Goal: Information Seeking & Learning: Learn about a topic

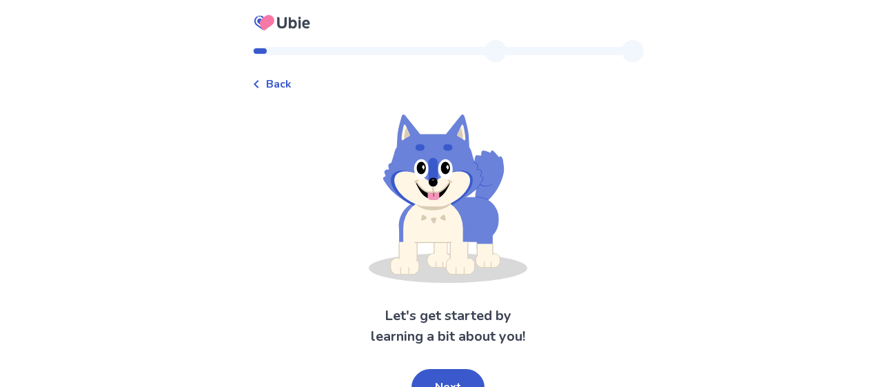
scroll to position [19, 0]
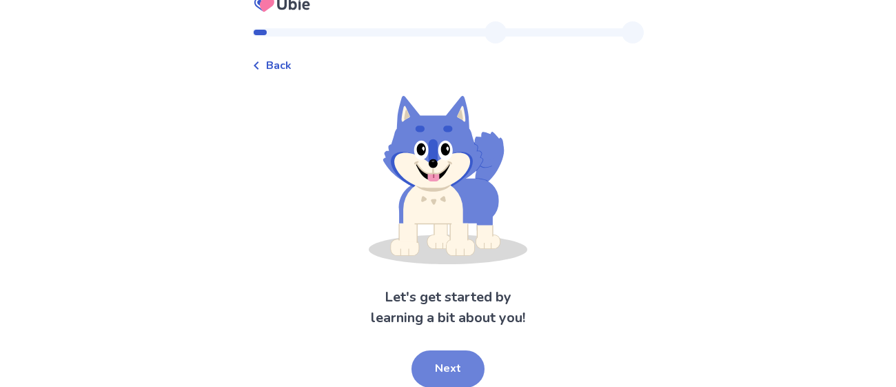
click at [461, 362] on button "Next" at bounding box center [447, 368] width 73 height 37
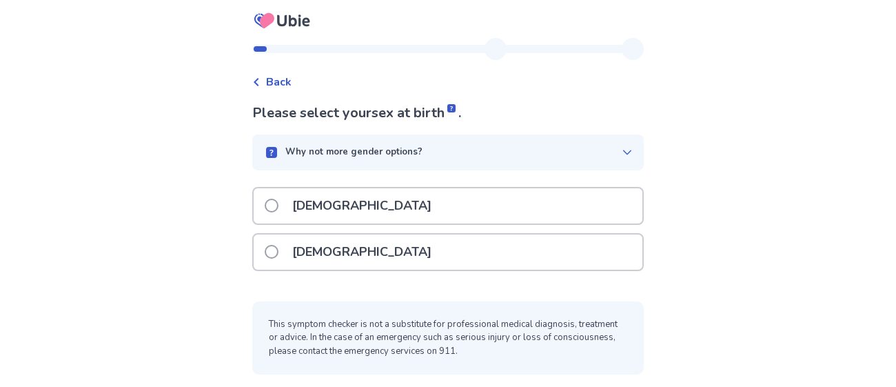
scroll to position [1, 0]
click at [375, 249] on div "[DEMOGRAPHIC_DATA]" at bounding box center [448, 253] width 389 height 35
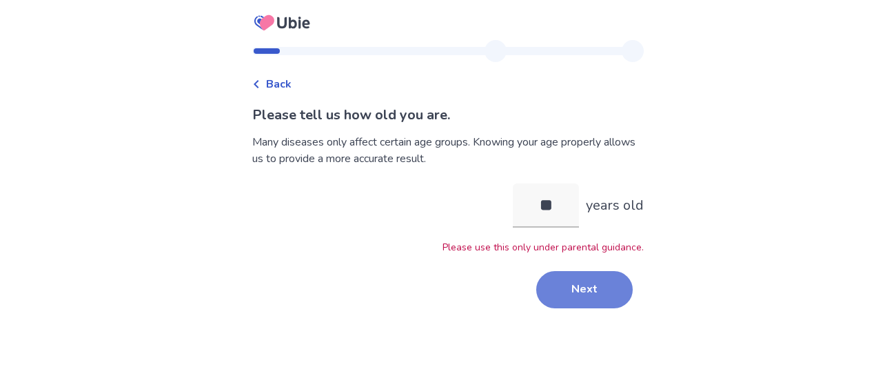
type input "**"
click at [554, 289] on button "Next" at bounding box center [584, 289] width 96 height 37
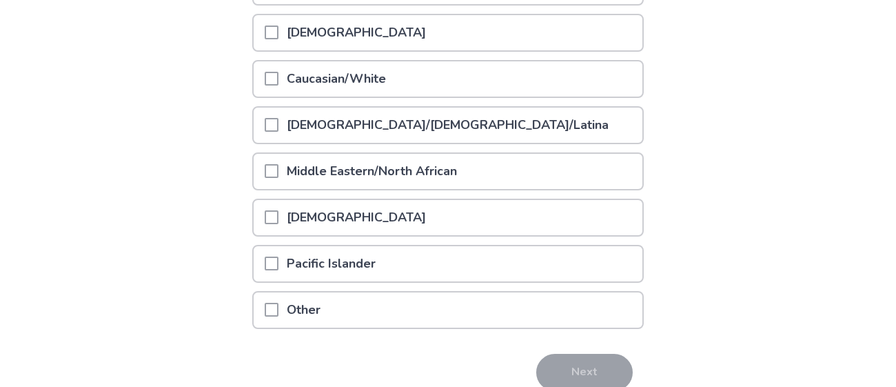
scroll to position [253, 0]
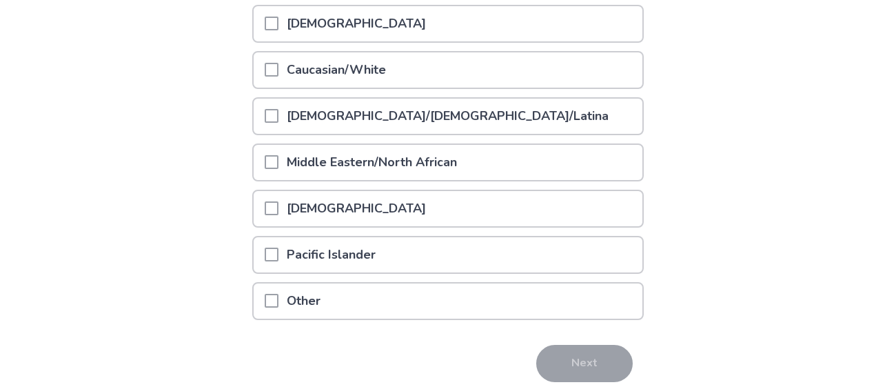
click at [493, 214] on div "[DEMOGRAPHIC_DATA]" at bounding box center [448, 208] width 389 height 35
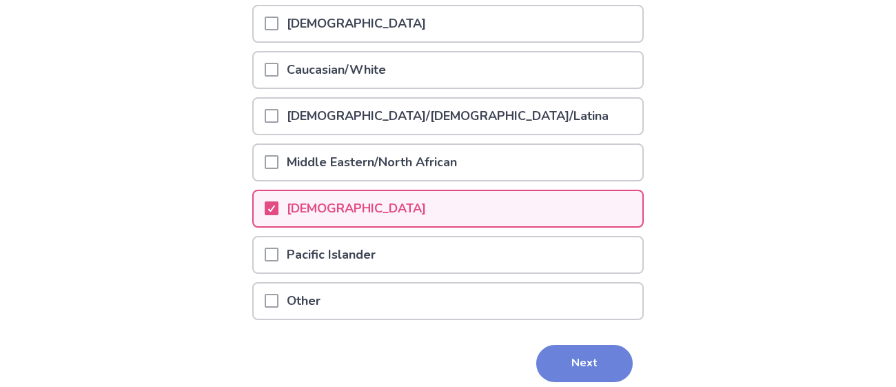
click at [586, 359] on button "Next" at bounding box center [584, 363] width 96 height 37
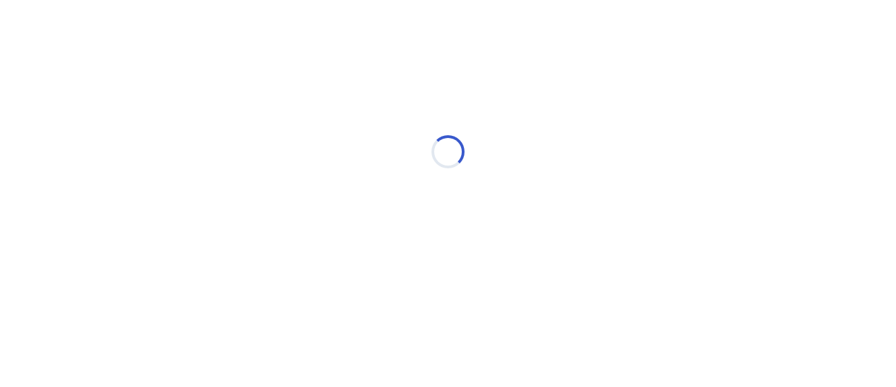
scroll to position [0, 0]
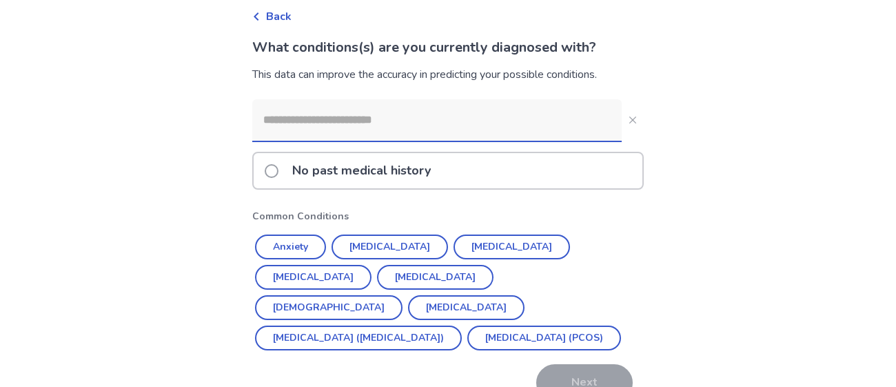
scroll to position [70, 0]
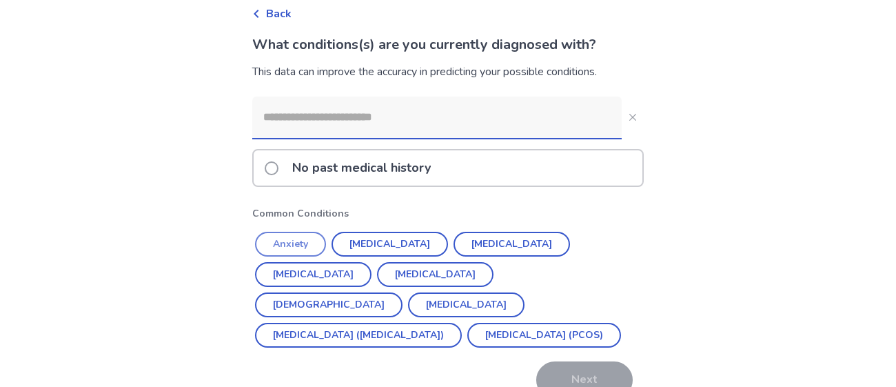
click at [320, 241] on button "Anxiety" at bounding box center [290, 244] width 71 height 25
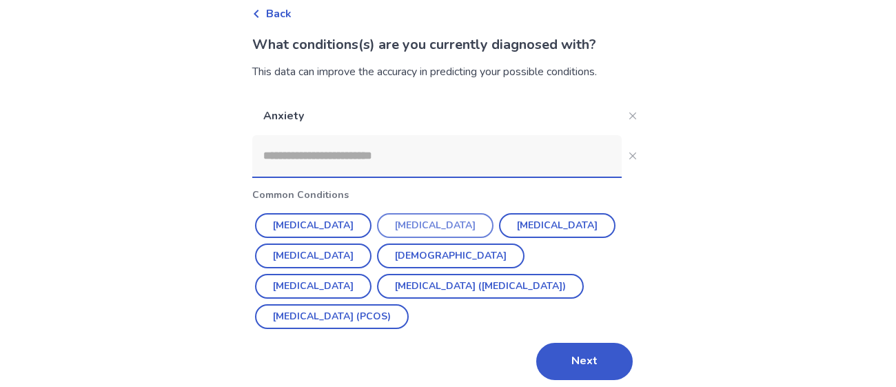
click at [409, 222] on button "[MEDICAL_DATA]" at bounding box center [435, 225] width 116 height 25
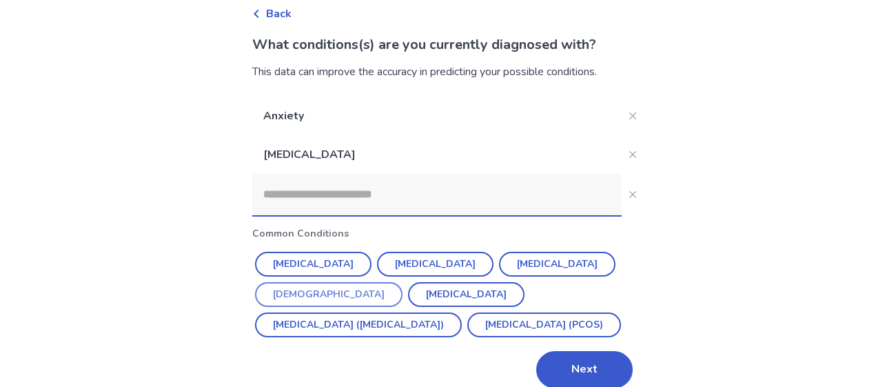
click at [402, 282] on button "[DEMOGRAPHIC_DATA]" at bounding box center [328, 294] width 147 height 25
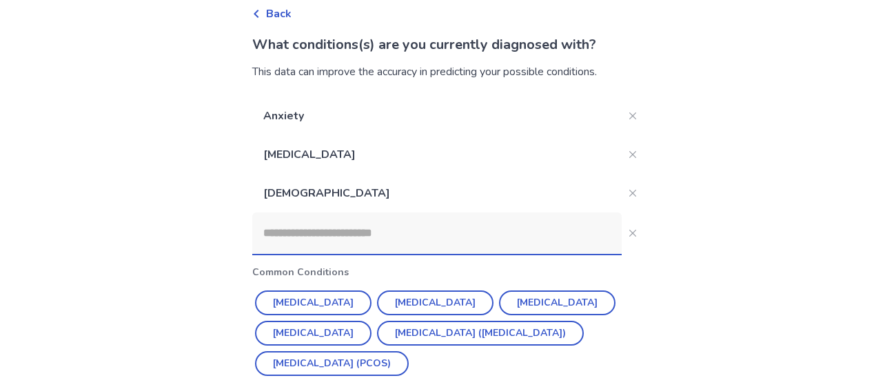
scroll to position [125, 0]
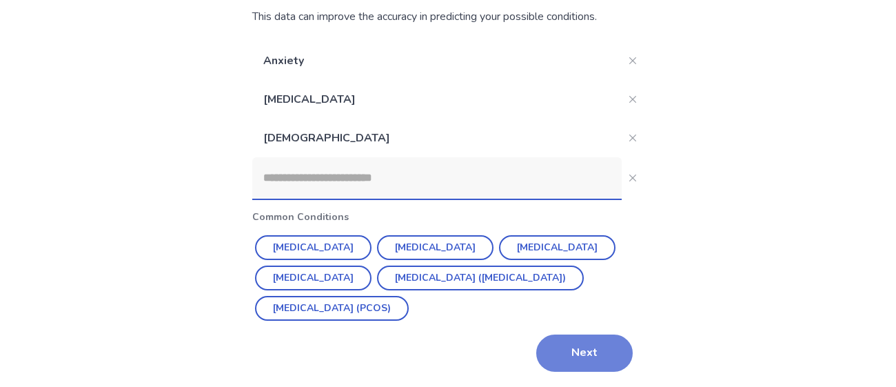
click at [576, 341] on button "Next" at bounding box center [584, 352] width 96 height 37
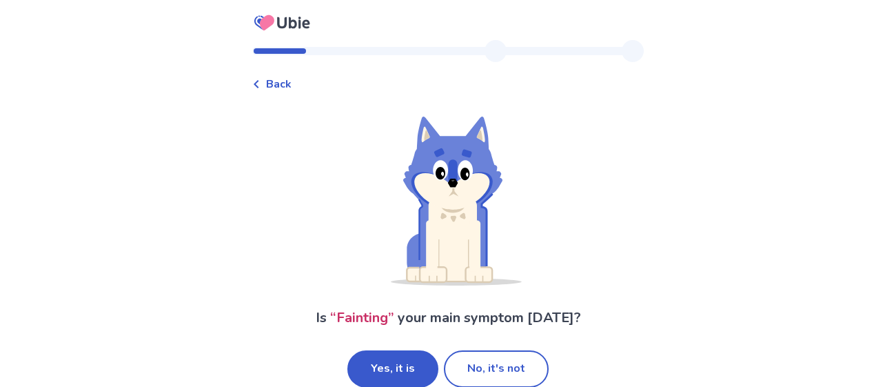
scroll to position [22, 0]
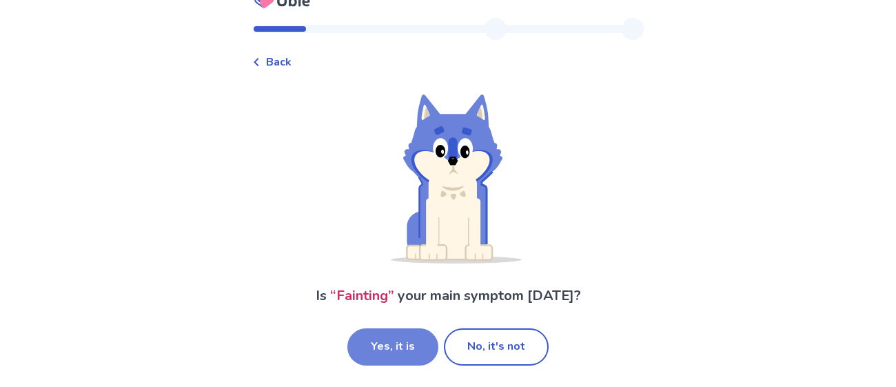
click at [413, 347] on button "Yes, it is" at bounding box center [392, 346] width 91 height 37
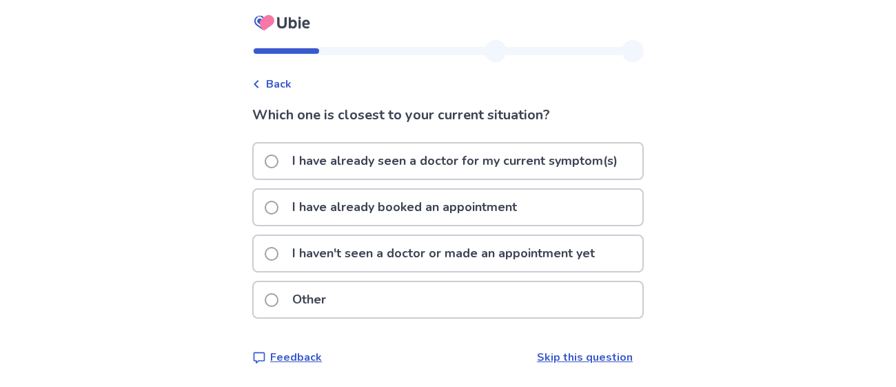
click at [461, 258] on p "I haven't seen a doctor or made an appointment yet" at bounding box center [443, 253] width 319 height 35
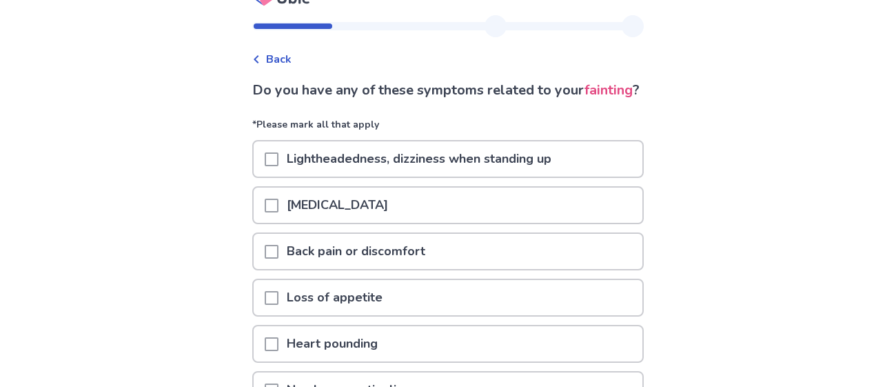
scroll to position [26, 0]
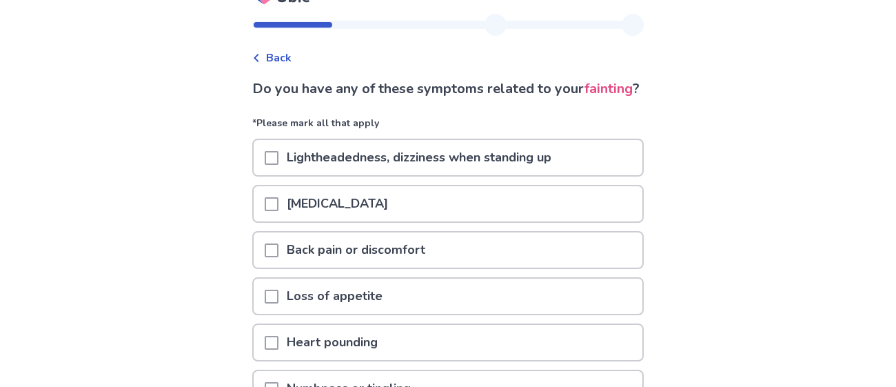
click at [449, 175] on p "Lightheadedness, dizziness when standing up" at bounding box center [418, 157] width 281 height 35
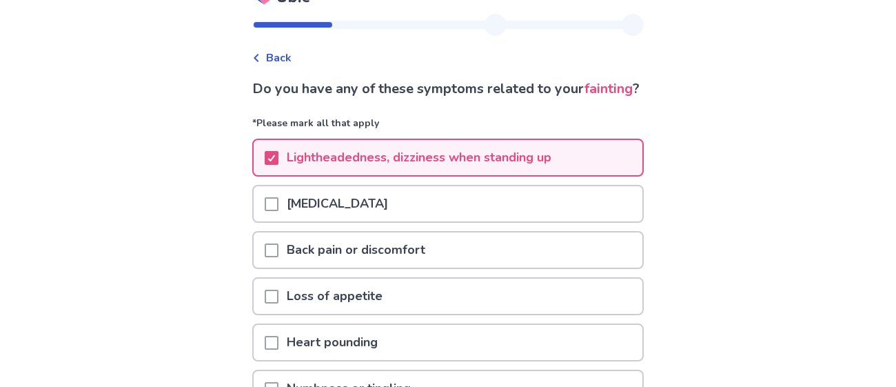
click at [337, 314] on p "Loss of appetite" at bounding box center [334, 295] width 112 height 35
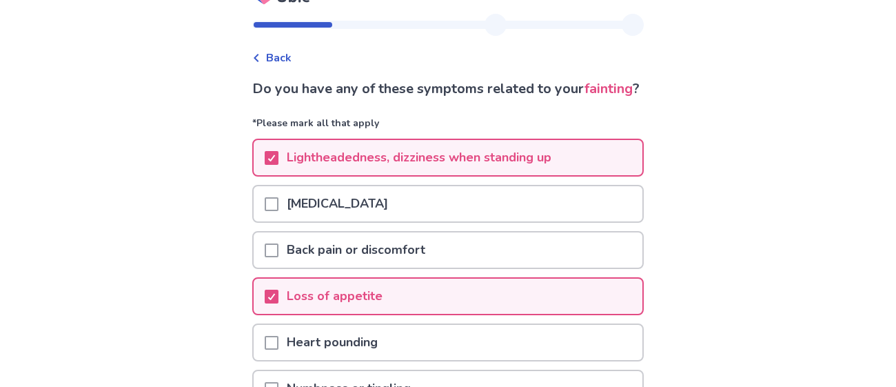
click at [380, 262] on p "Back pain or discomfort" at bounding box center [355, 249] width 155 height 35
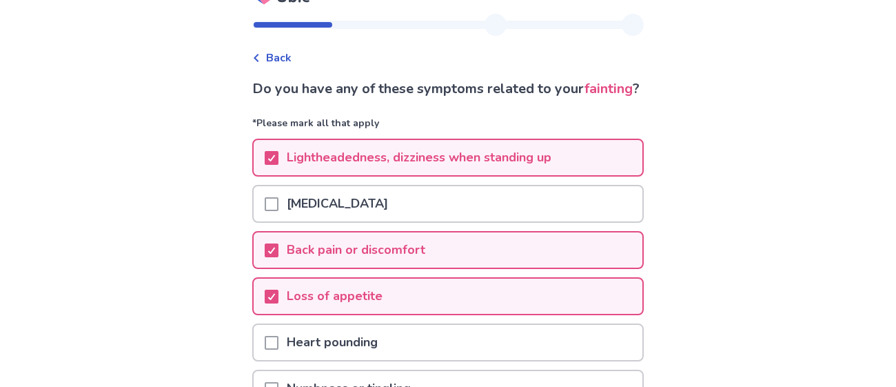
click at [371, 221] on div "[MEDICAL_DATA]" at bounding box center [448, 203] width 389 height 35
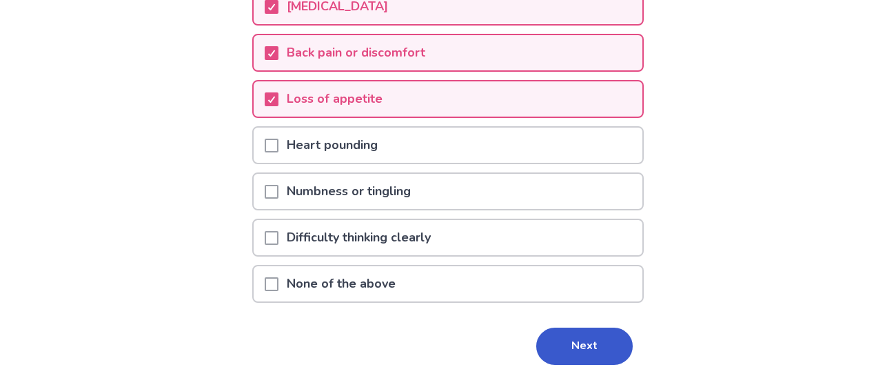
scroll to position [224, 0]
click at [479, 254] on div "Difficulty thinking clearly" at bounding box center [448, 236] width 389 height 35
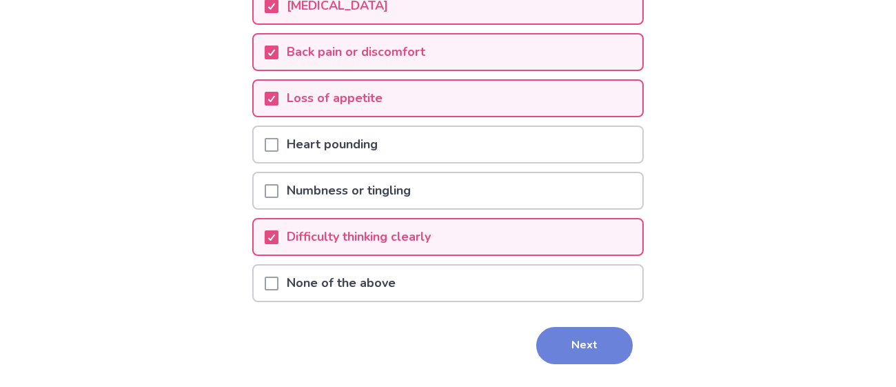
click at [595, 364] on button "Next" at bounding box center [584, 345] width 96 height 37
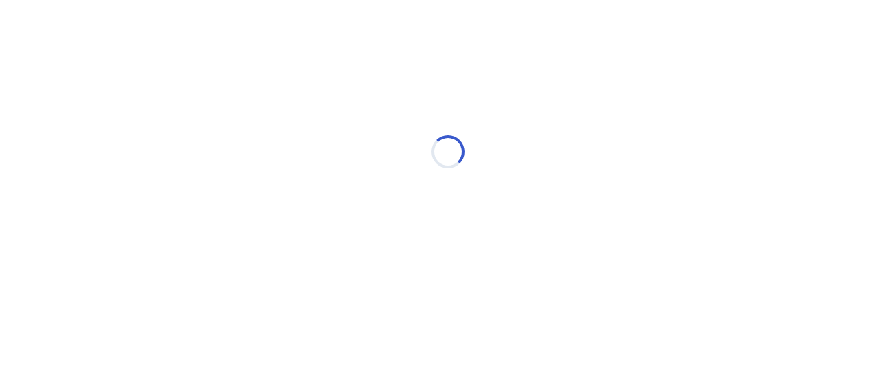
scroll to position [0, 0]
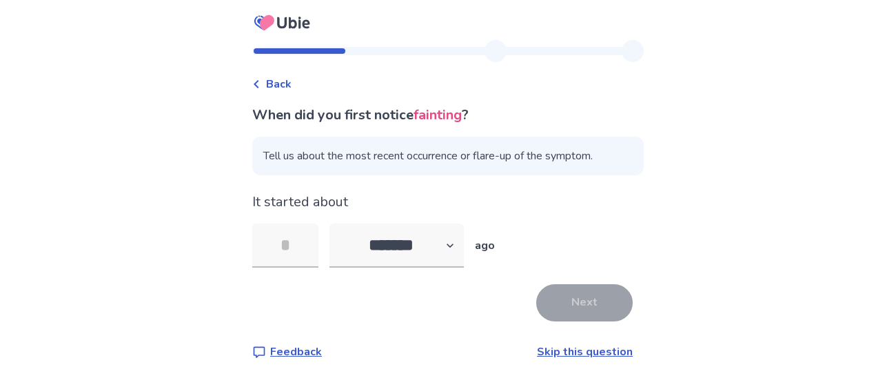
click at [481, 242] on div "******* ****** ******* ******** ******* ago" at bounding box center [411, 245] width 165 height 44
click at [428, 236] on select "******* ****** ******* ******** *******" at bounding box center [396, 245] width 134 height 44
select select "*"
click at [338, 223] on select "******* ****** ******* ******** *******" at bounding box center [396, 245] width 134 height 44
click at [289, 243] on input "tel" at bounding box center [285, 245] width 66 height 44
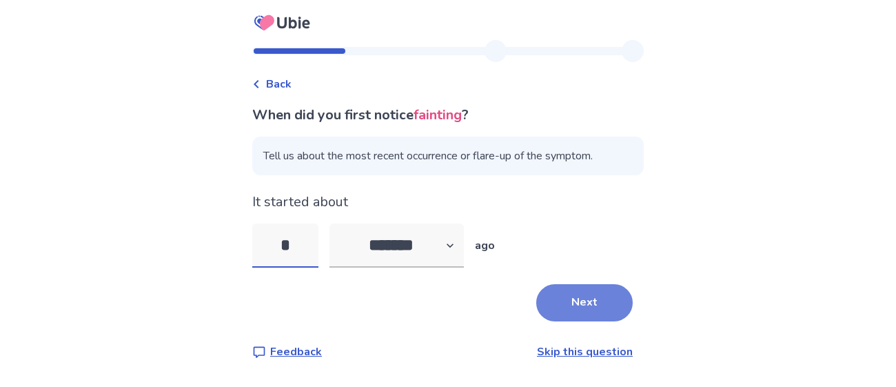
type input "*"
click at [580, 302] on button "Next" at bounding box center [584, 302] width 96 height 37
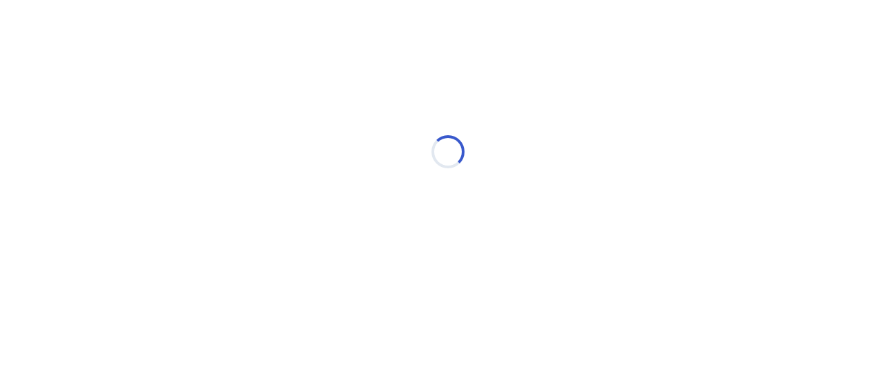
select select "*"
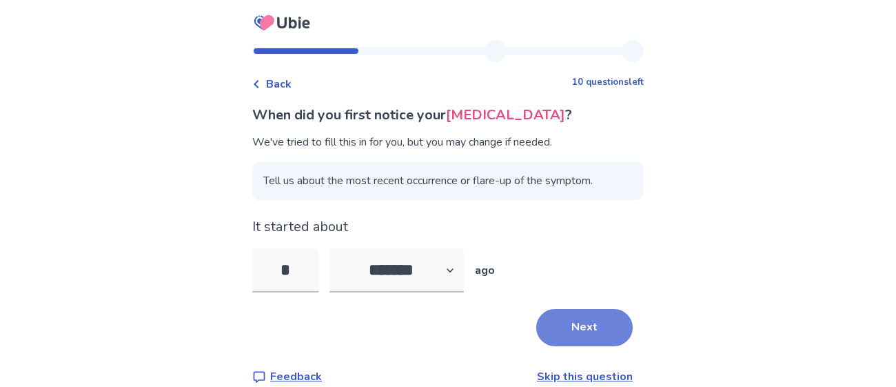
click at [586, 336] on button "Next" at bounding box center [584, 327] width 96 height 37
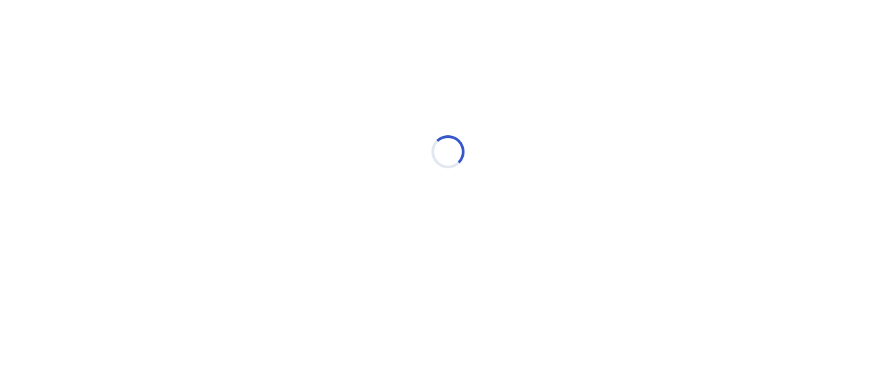
select select "*"
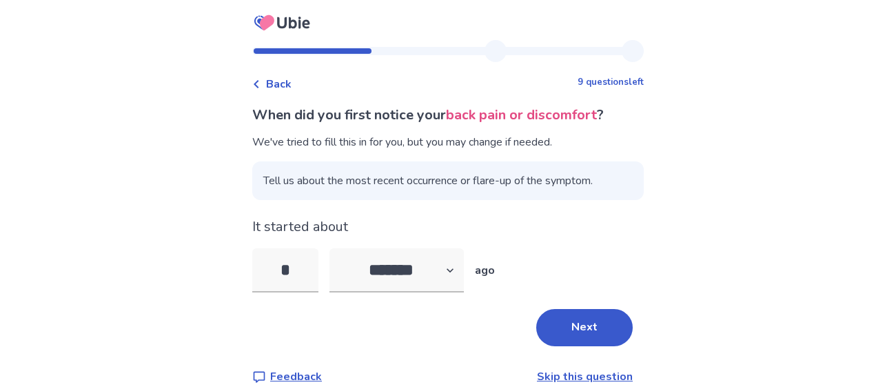
click at [586, 336] on button "Next" at bounding box center [584, 327] width 96 height 37
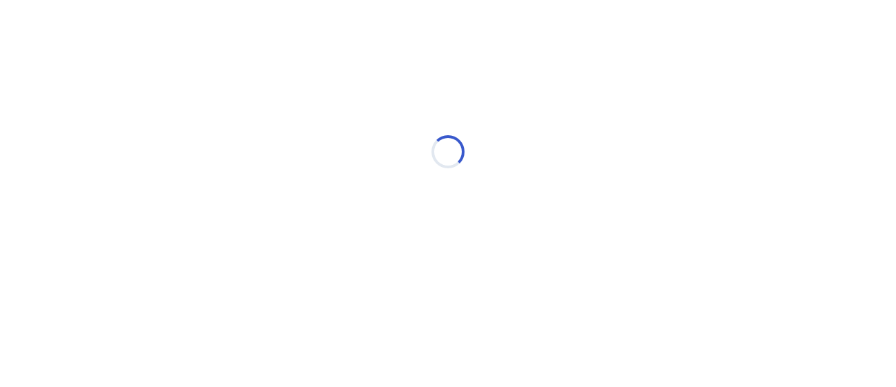
select select "*"
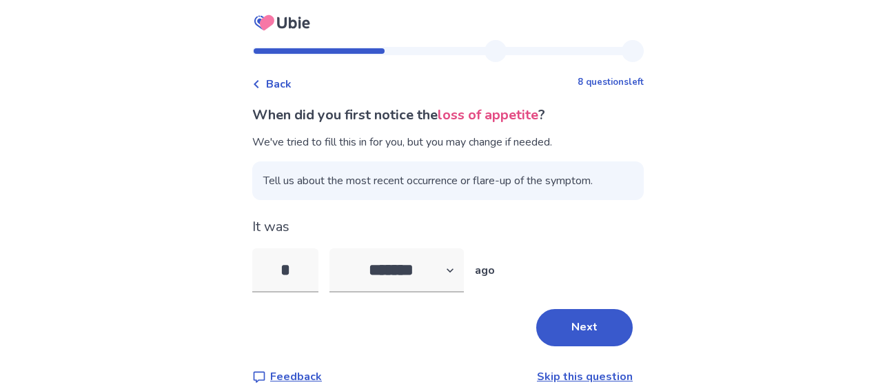
click at [586, 336] on button "Next" at bounding box center [584, 327] width 96 height 37
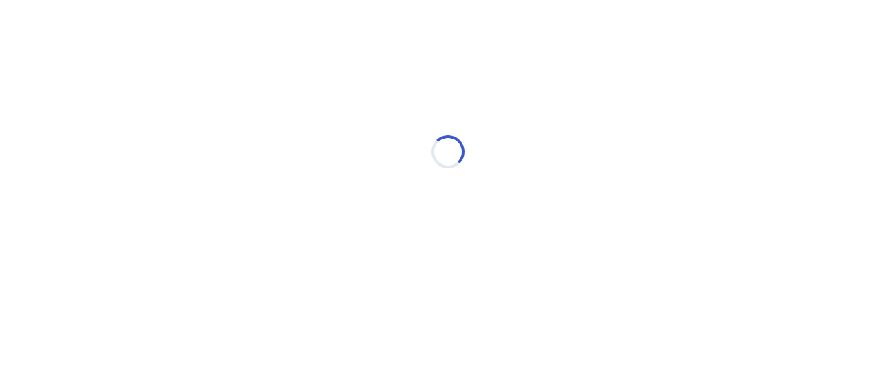
select select "*"
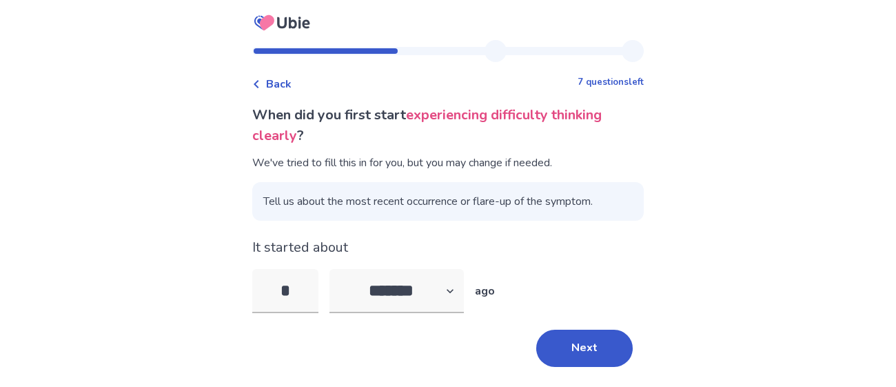
click at [586, 336] on button "Next" at bounding box center [584, 347] width 96 height 37
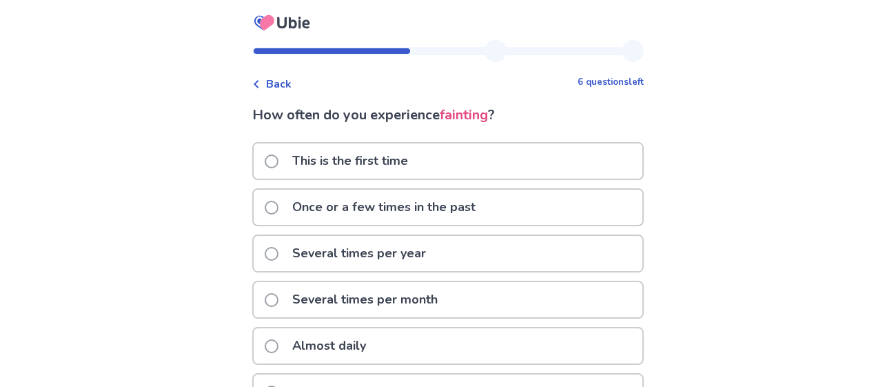
click at [477, 296] on div "Several times per month" at bounding box center [448, 299] width 389 height 35
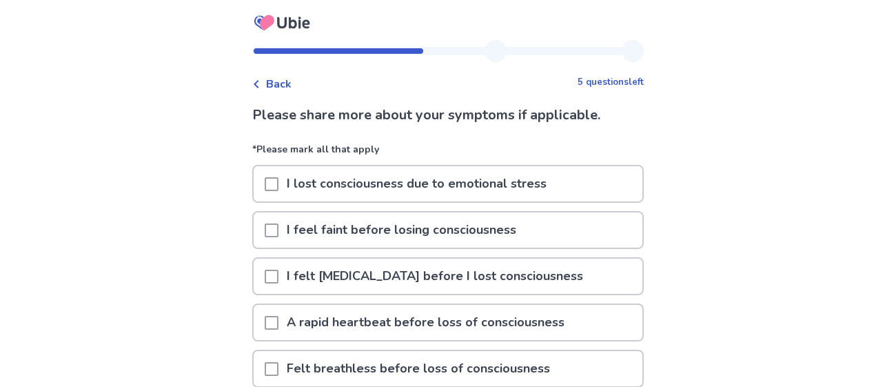
click at [270, 89] on div "Back" at bounding box center [271, 84] width 39 height 17
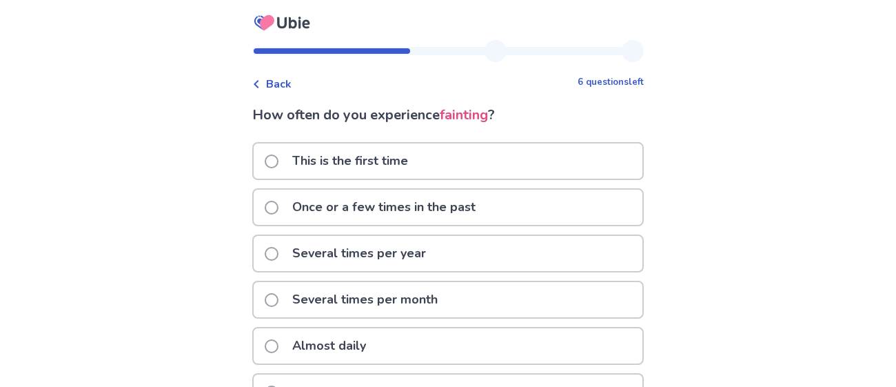
scroll to position [92, 0]
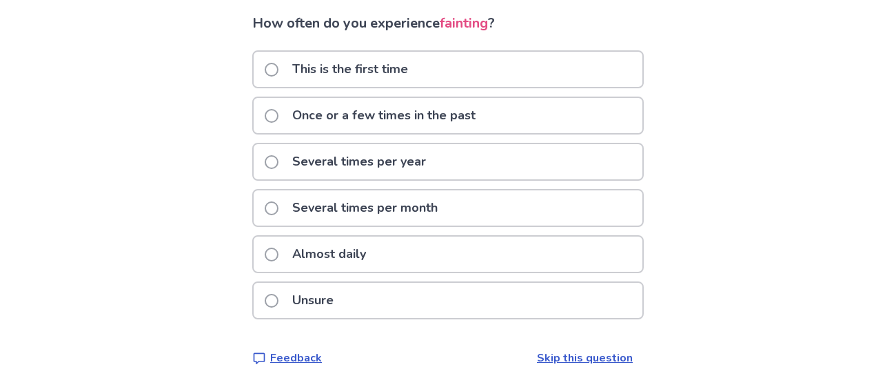
click at [427, 251] on div "Almost daily" at bounding box center [448, 253] width 389 height 35
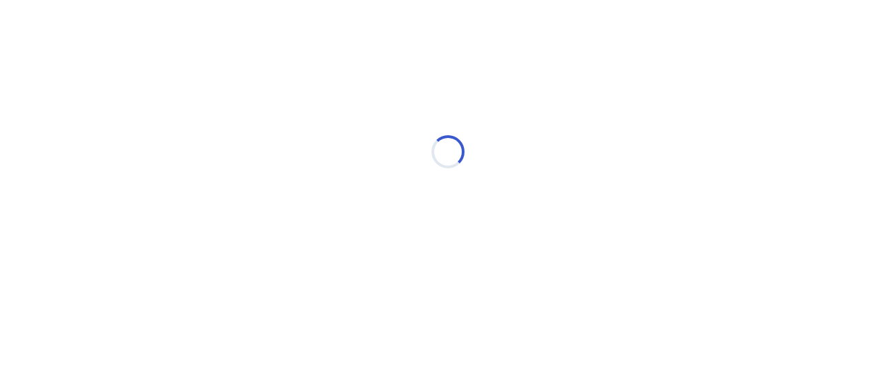
scroll to position [0, 0]
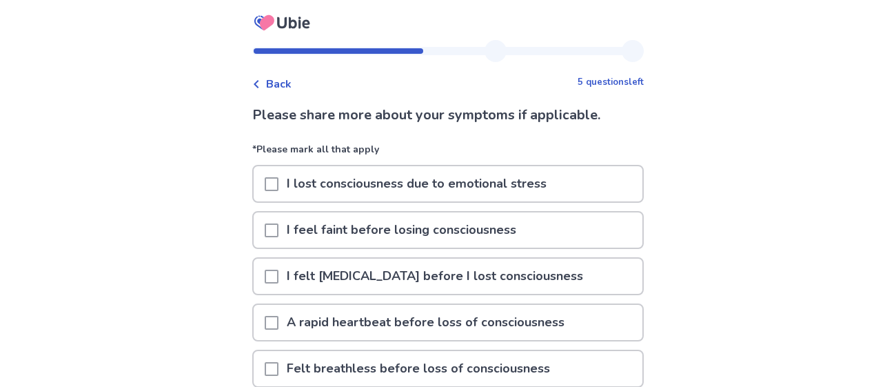
click at [555, 189] on p "I lost consciousness due to emotional stress" at bounding box center [416, 183] width 276 height 35
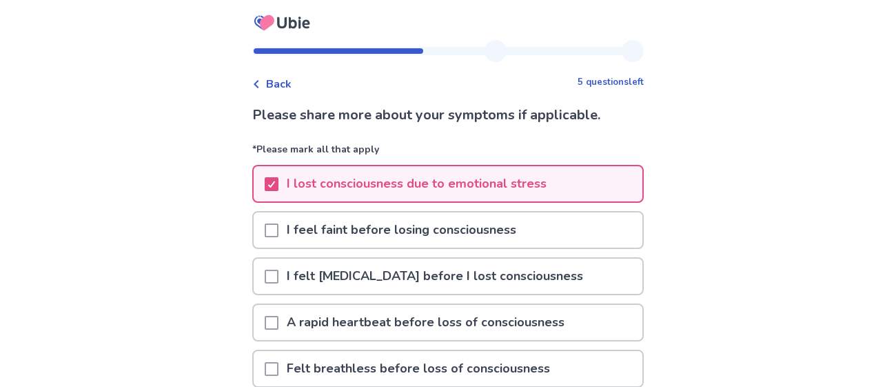
click at [548, 229] on div "I feel faint before losing consciousness" at bounding box center [448, 229] width 389 height 35
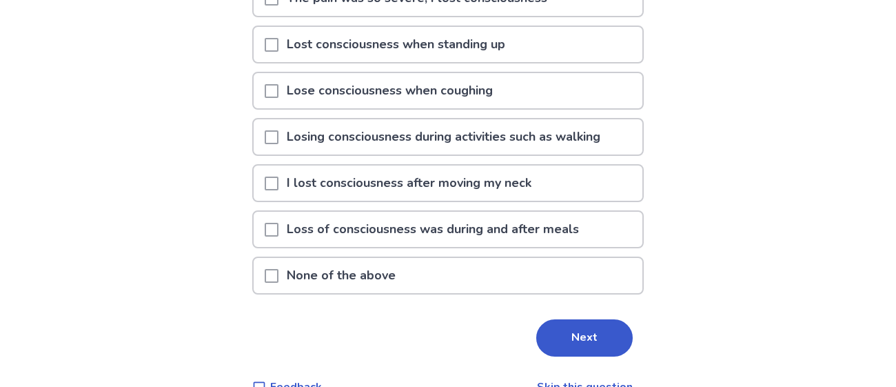
scroll to position [489, 0]
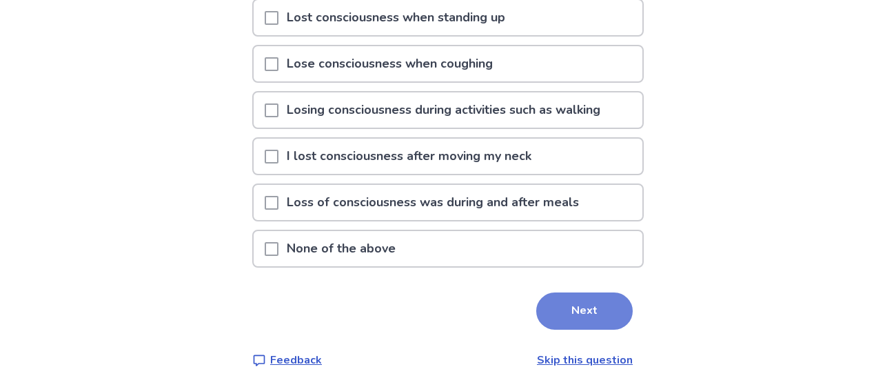
click at [558, 311] on button "Next" at bounding box center [584, 310] width 96 height 37
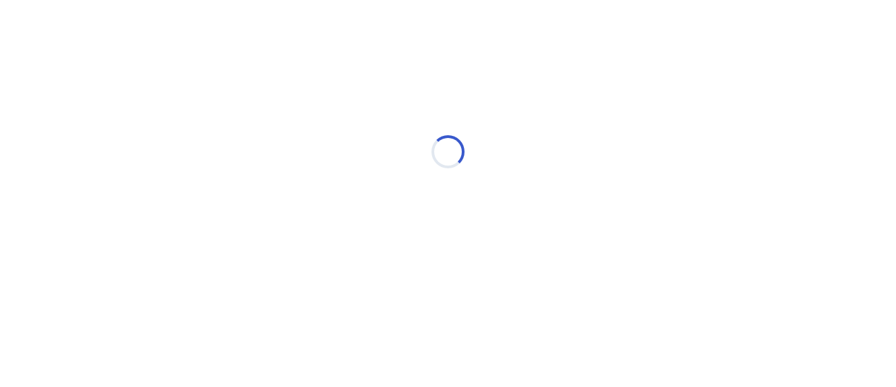
scroll to position [0, 0]
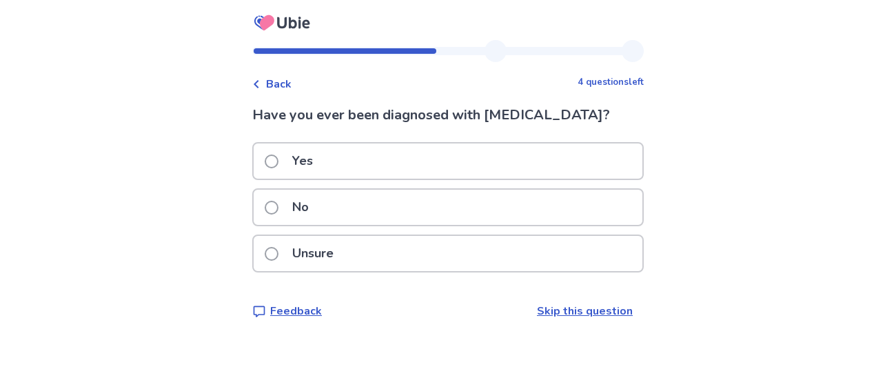
click at [462, 209] on div "No" at bounding box center [448, 206] width 389 height 35
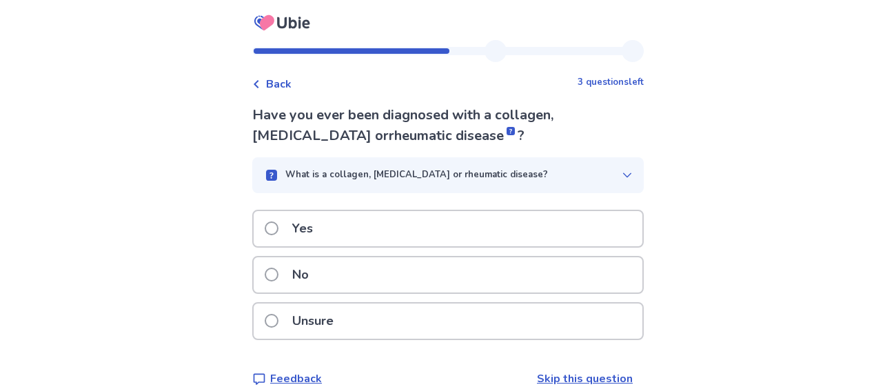
click at [506, 127] on rect at bounding box center [510, 131] width 8 height 8
click at [587, 181] on div "What is a collagen, [MEDICAL_DATA] or rheumatic disease?" at bounding box center [442, 175] width 358 height 14
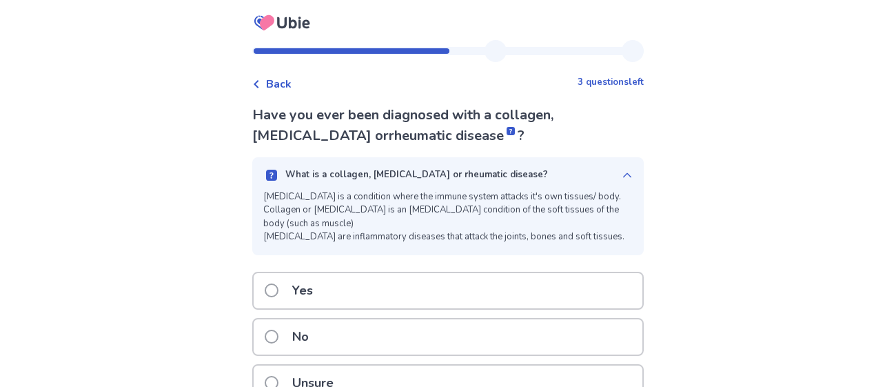
click at [622, 174] on icon at bounding box center [627, 175] width 11 height 11
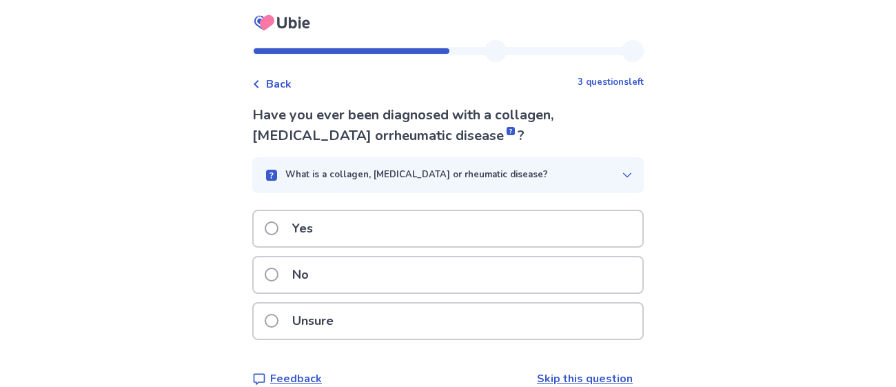
click at [385, 268] on div "No" at bounding box center [448, 274] width 389 height 35
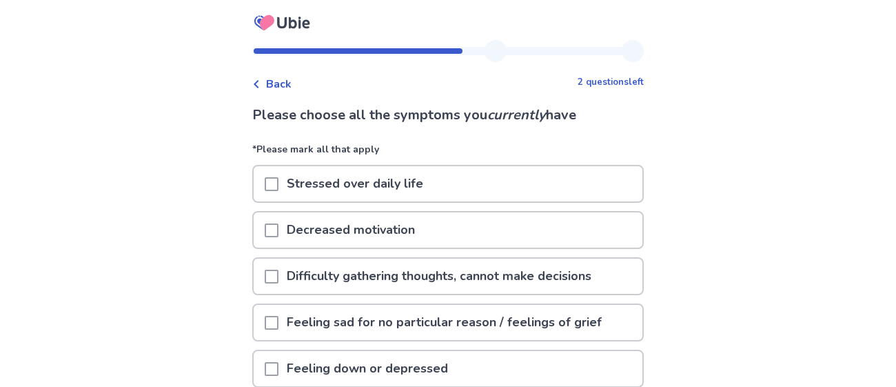
click at [470, 176] on div "Stressed over daily life" at bounding box center [448, 183] width 389 height 35
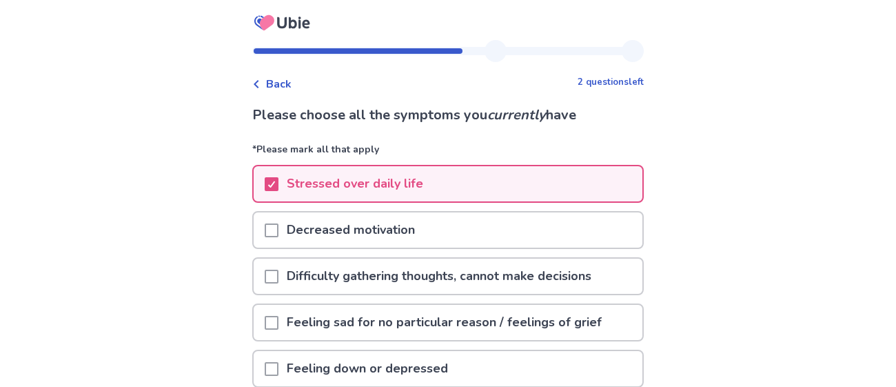
click at [460, 230] on div "Decreased motivation" at bounding box center [448, 229] width 389 height 35
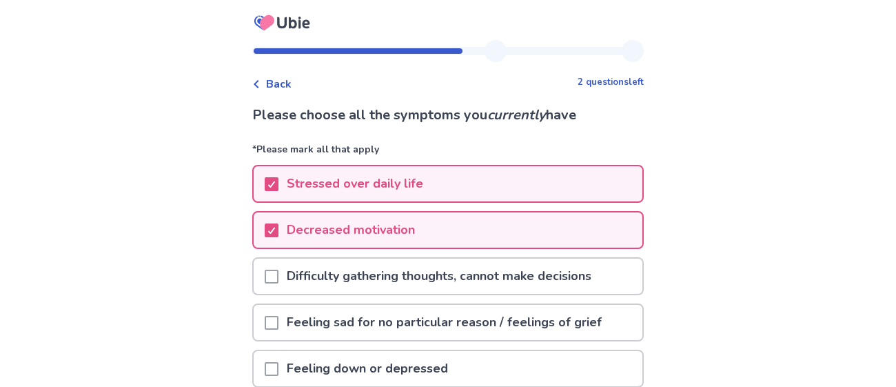
click at [480, 272] on p "Difficulty gathering thoughts, cannot make decisions" at bounding box center [438, 275] width 321 height 35
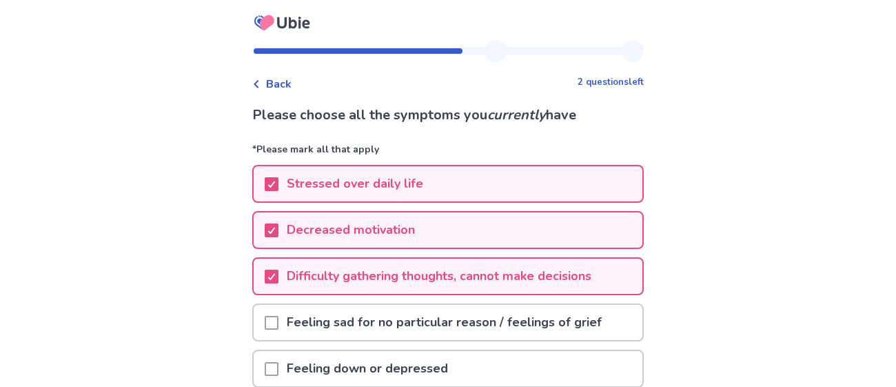
click at [517, 330] on p "Feeling sad for no particular reason / feelings of grief" at bounding box center [443, 322] width 331 height 35
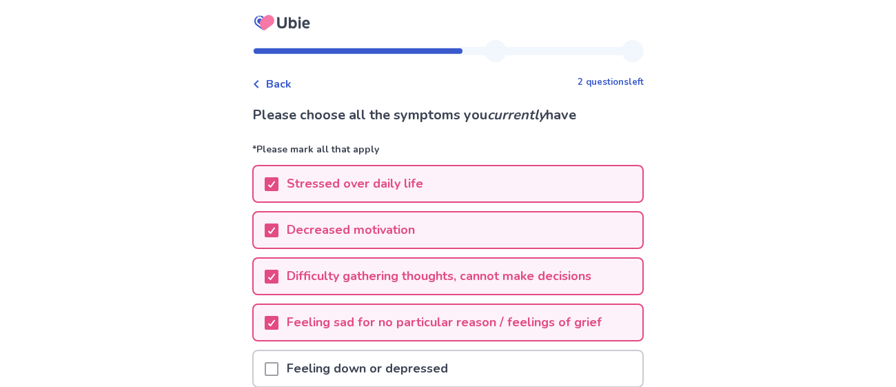
click at [482, 371] on div "Feeling down or depressed" at bounding box center [448, 368] width 389 height 35
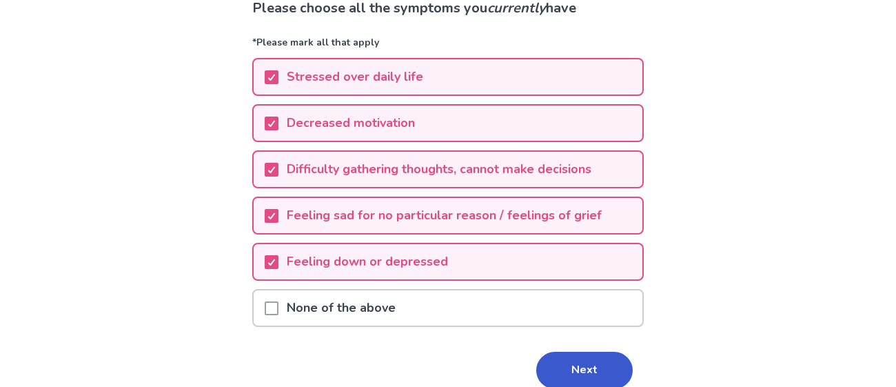
scroll to position [108, 0]
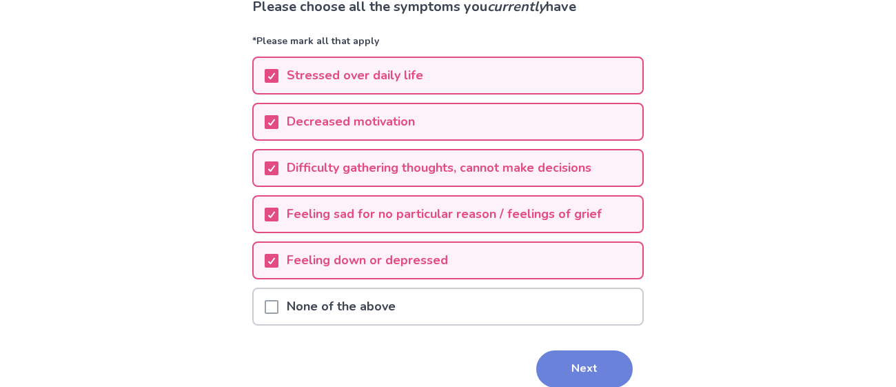
click at [572, 371] on button "Next" at bounding box center [584, 368] width 96 height 37
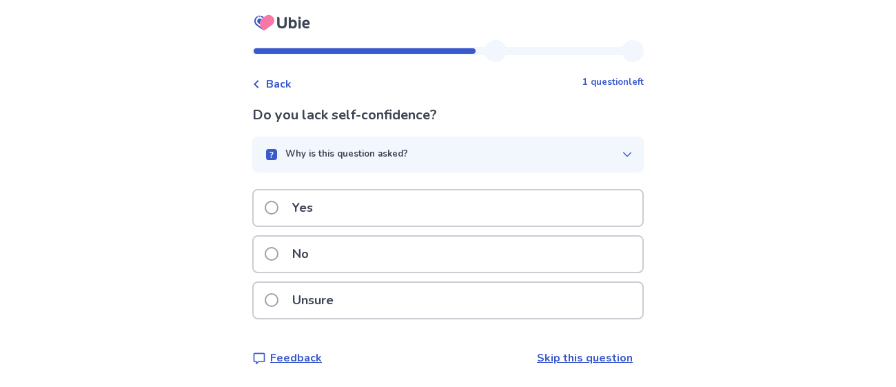
click at [458, 212] on div "Yes" at bounding box center [448, 207] width 389 height 35
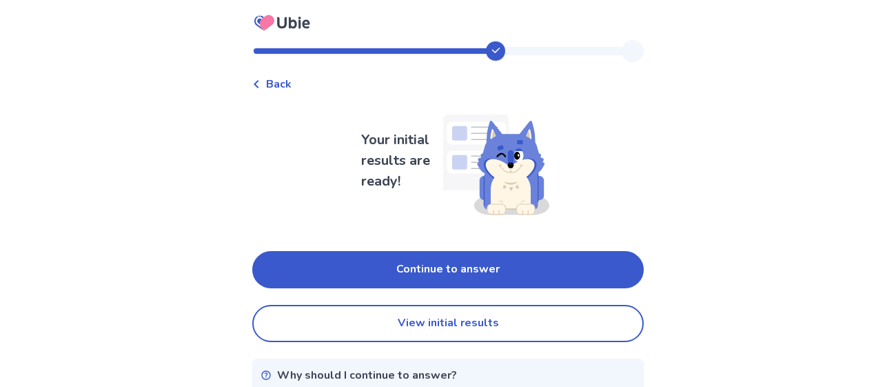
scroll to position [32, 0]
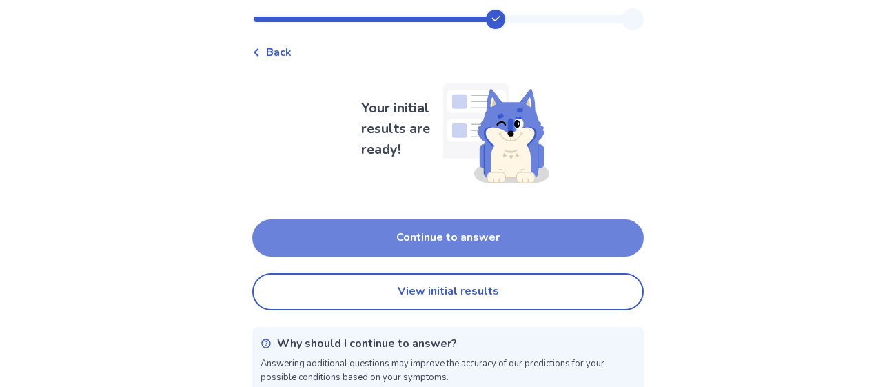
click at [469, 238] on button "Continue to answer" at bounding box center [447, 237] width 391 height 37
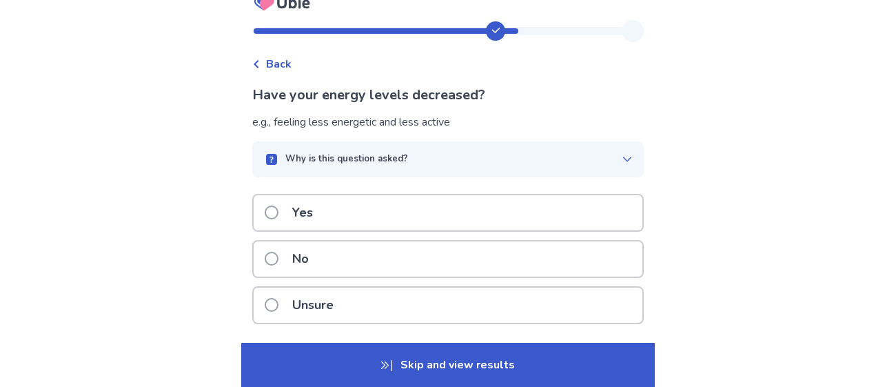
scroll to position [26, 0]
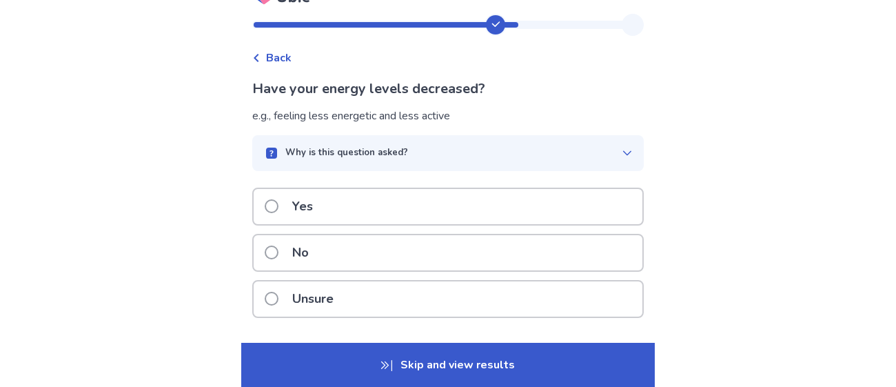
click at [440, 205] on div "Yes" at bounding box center [448, 206] width 389 height 35
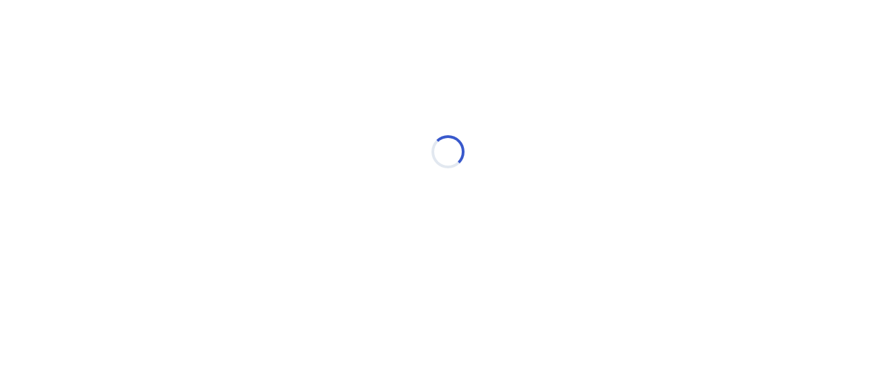
scroll to position [0, 0]
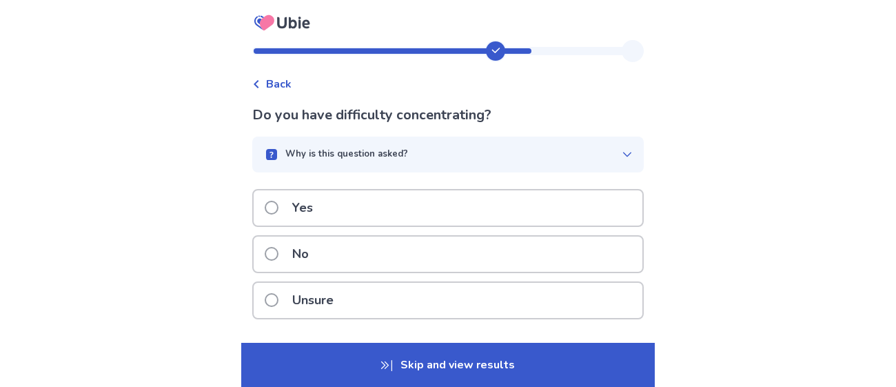
click at [442, 212] on div "Yes" at bounding box center [448, 207] width 389 height 35
click at [440, 214] on div "Yes" at bounding box center [448, 207] width 389 height 35
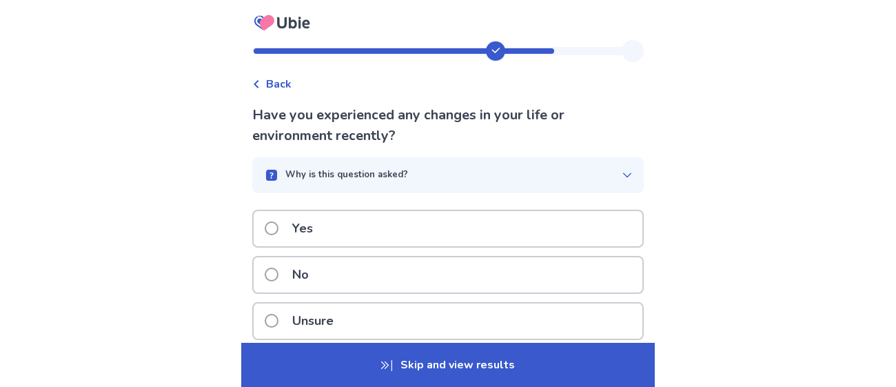
click at [435, 224] on div "Yes" at bounding box center [448, 228] width 389 height 35
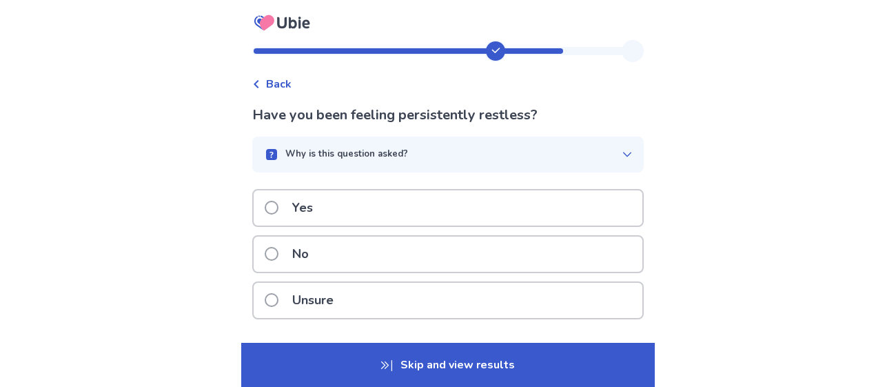
click at [422, 209] on div "Yes" at bounding box center [448, 207] width 389 height 35
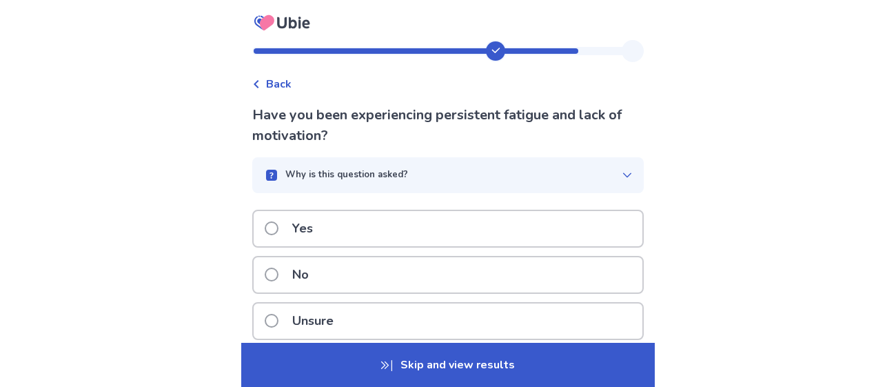
click at [422, 216] on div "Yes" at bounding box center [448, 228] width 389 height 35
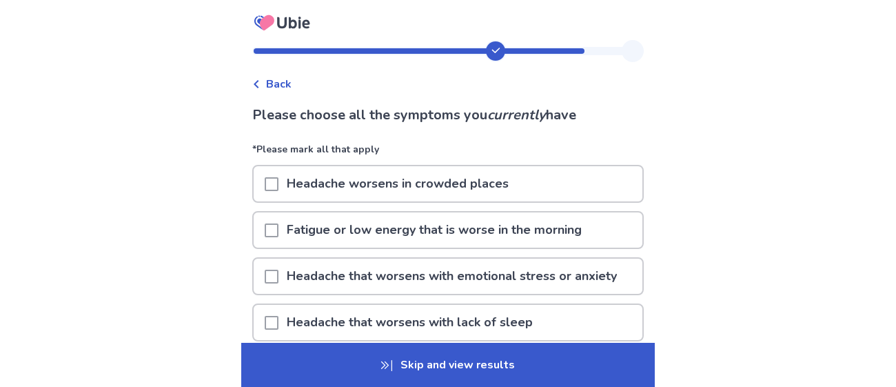
click at [541, 180] on div "Headache worsens in crowded places" at bounding box center [448, 183] width 389 height 35
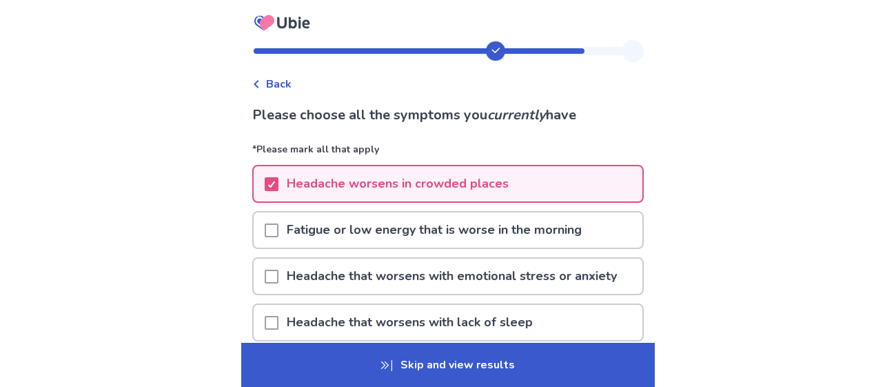
scroll to position [5, 0]
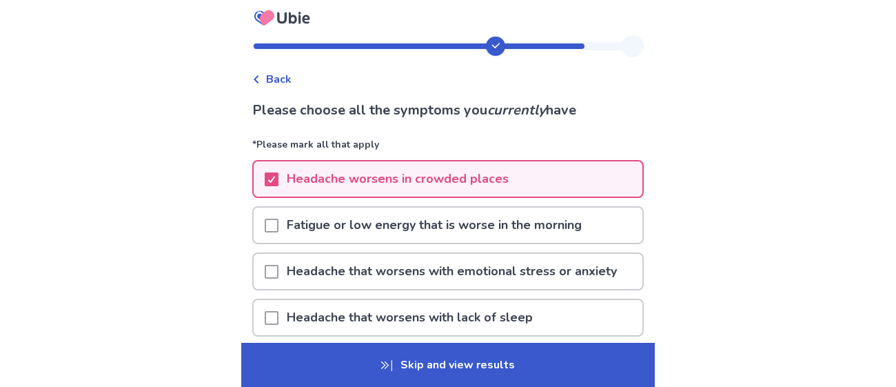
click at [590, 225] on p "Fatigue or low energy that is worse in the morning" at bounding box center [433, 224] width 311 height 35
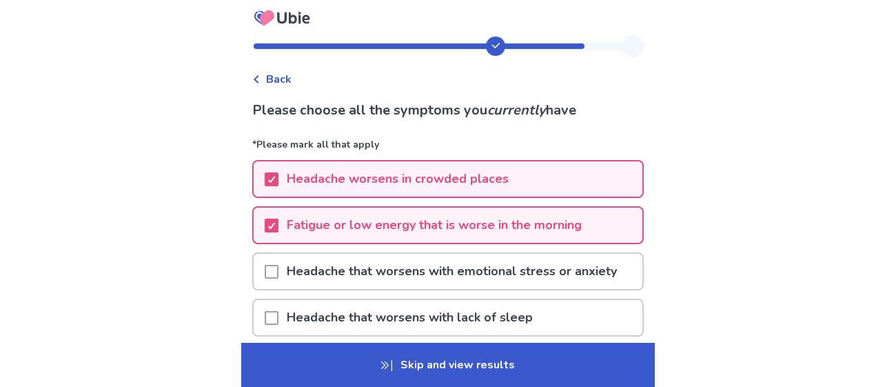
click at [594, 266] on p "Headache that worsens with emotional stress or anxiety" at bounding box center [451, 271] width 347 height 35
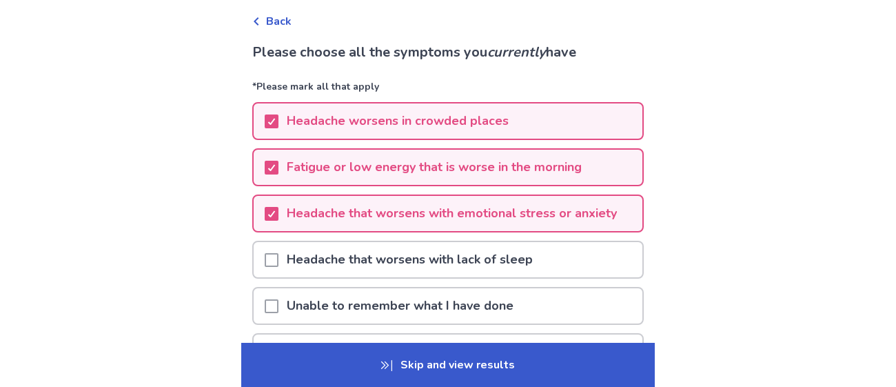
scroll to position [67, 0]
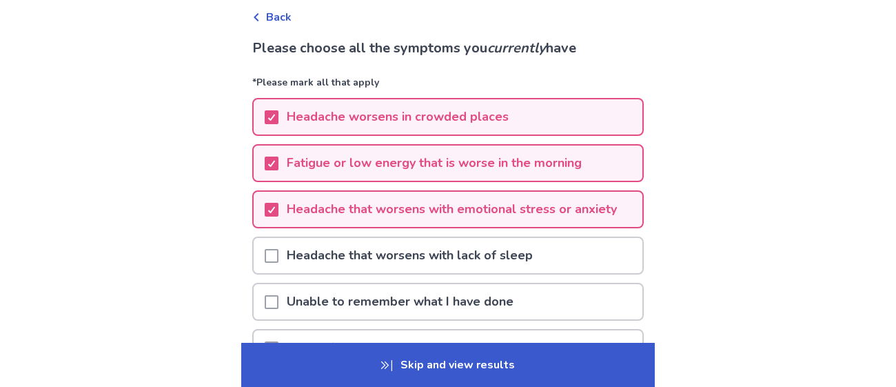
click at [595, 258] on div "Headache that worsens with lack of sleep" at bounding box center [448, 255] width 389 height 35
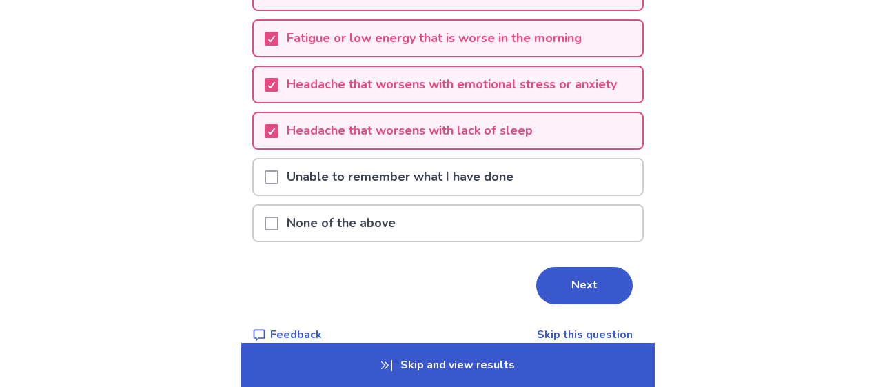
scroll to position [206, 0]
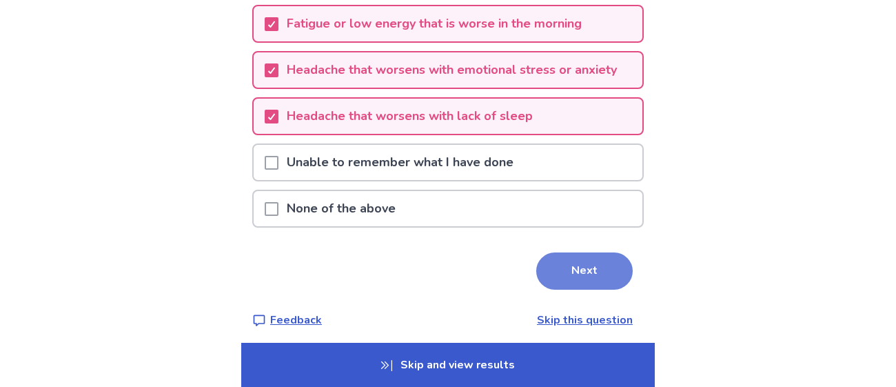
click at [563, 274] on button "Next" at bounding box center [584, 270] width 96 height 37
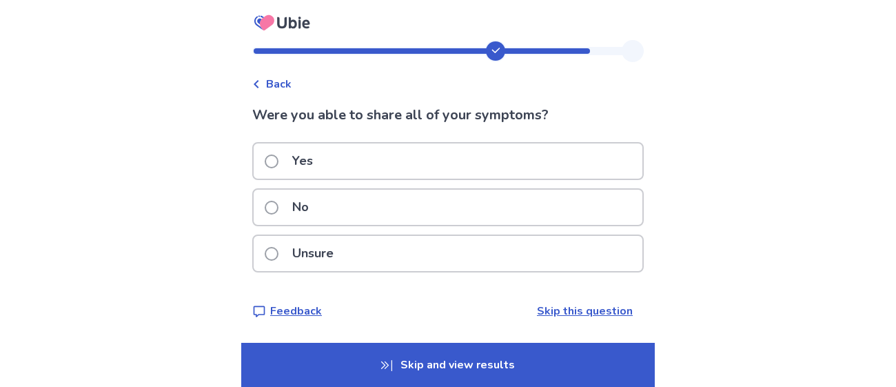
click at [499, 158] on div "Yes" at bounding box center [448, 160] width 389 height 35
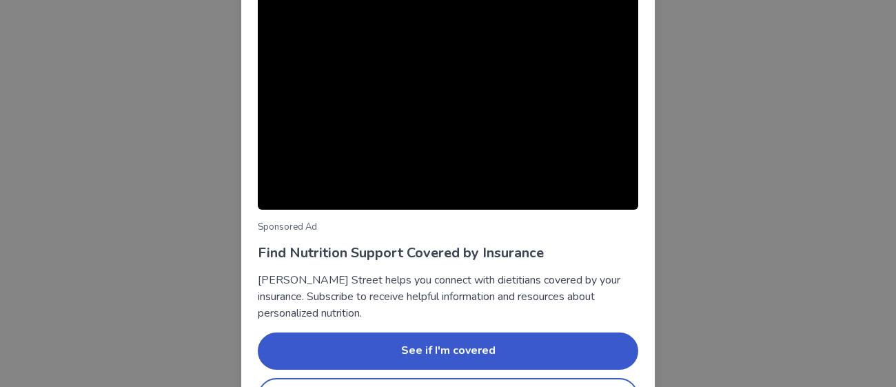
scroll to position [186, 0]
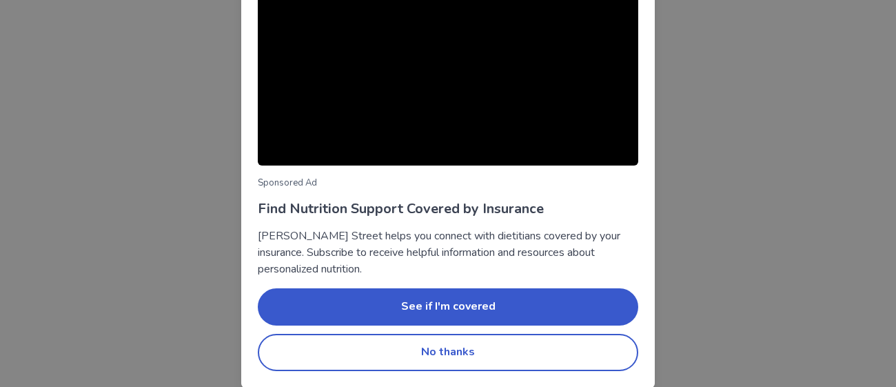
click at [473, 372] on div "Sponsored Ad Find Nutrition Support Covered by Insurance [PERSON_NAME] Street h…" at bounding box center [447, 100] width 413 height 573
click at [469, 356] on button "No thanks" at bounding box center [448, 351] width 380 height 37
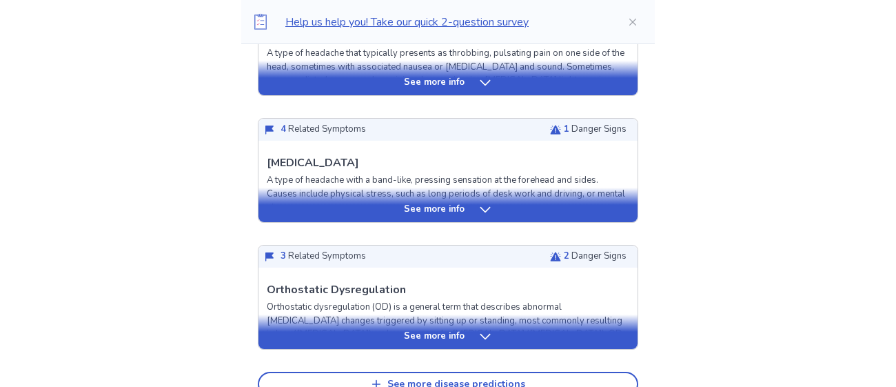
scroll to position [717, 0]
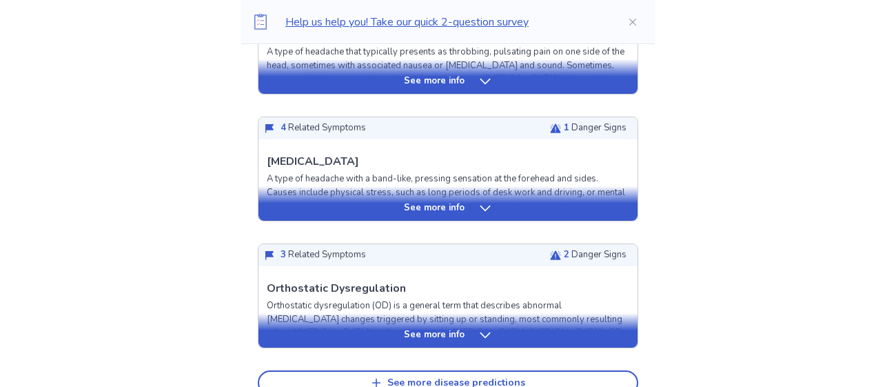
click at [532, 328] on div "See more info" at bounding box center [447, 335] width 379 height 14
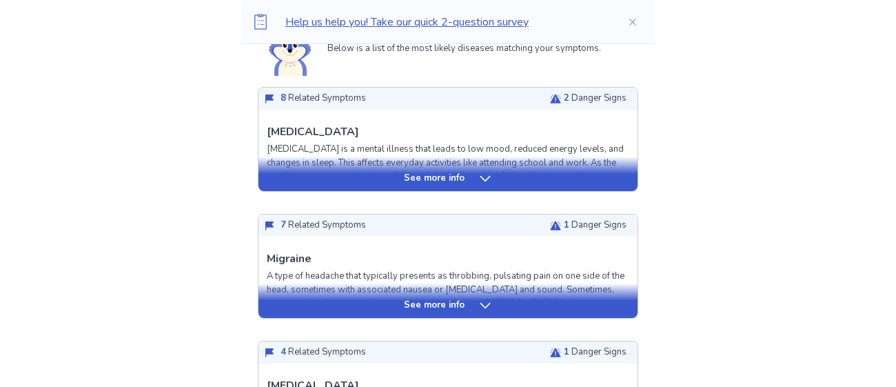
scroll to position [475, 0]
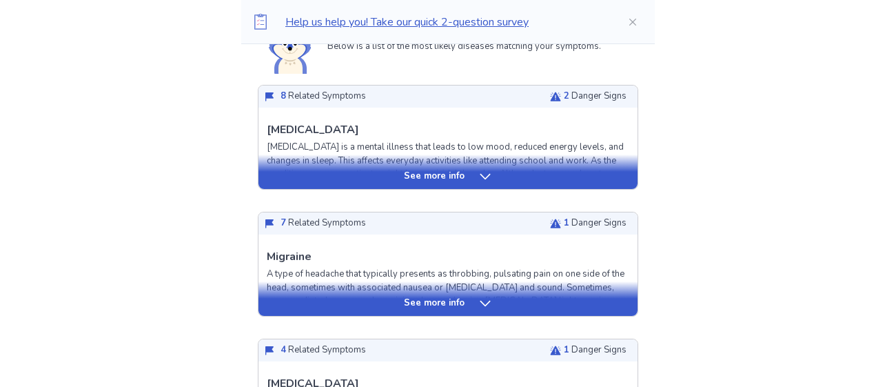
click at [528, 182] on div "See more info" at bounding box center [447, 177] width 379 height 14
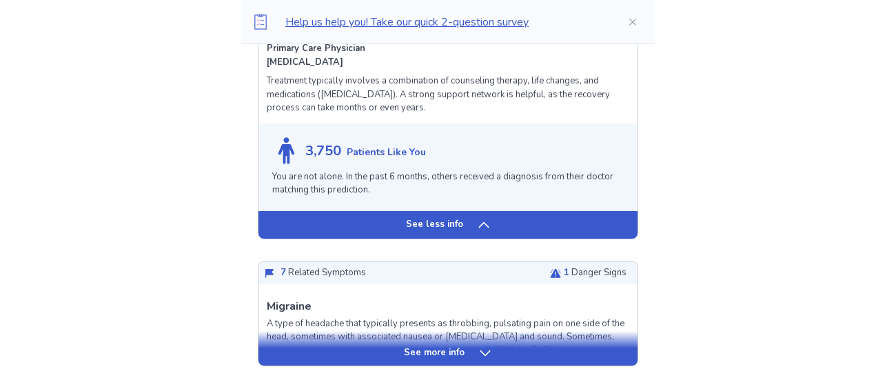
scroll to position [1140, 0]
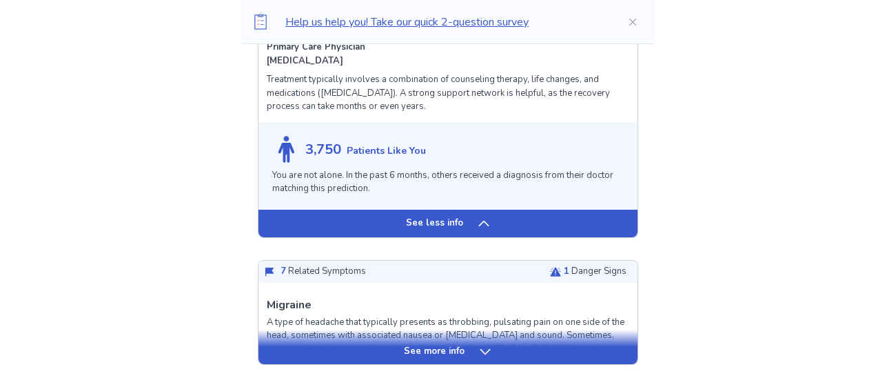
click at [523, 222] on div "See less info" at bounding box center [447, 223] width 379 height 28
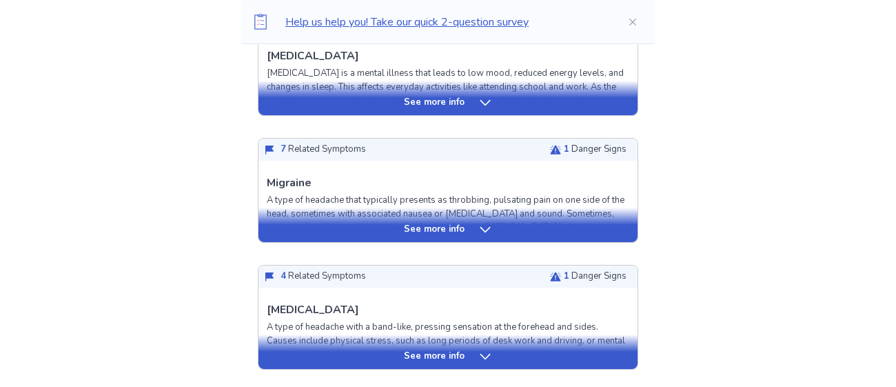
click at [501, 227] on div "See more info" at bounding box center [447, 230] width 379 height 14
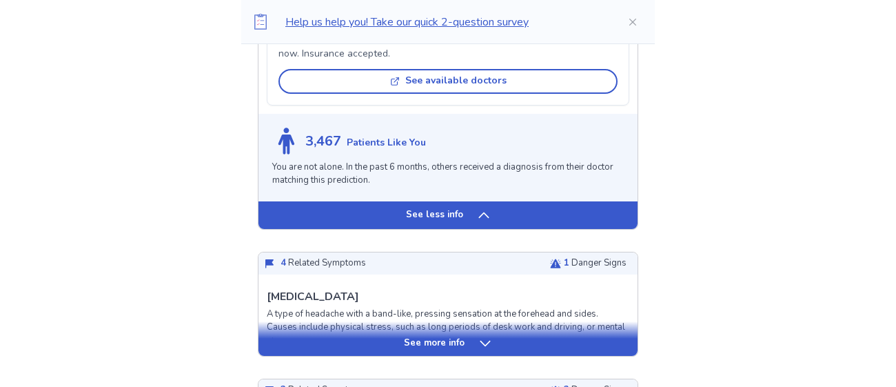
click at [501, 229] on div "See less info" at bounding box center [447, 215] width 379 height 28
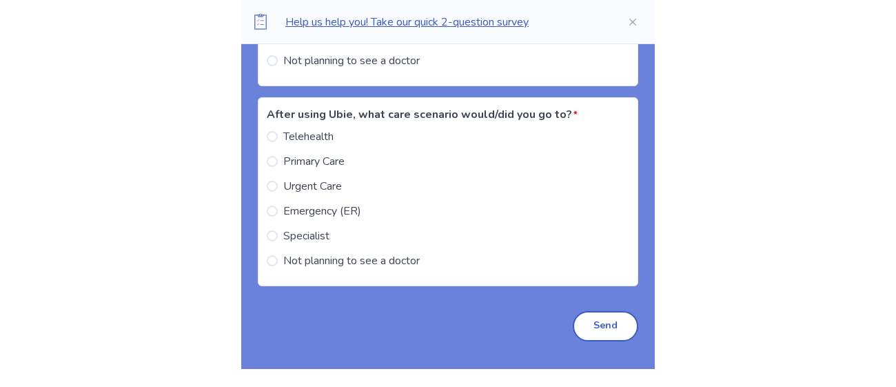
scroll to position [2575, 0]
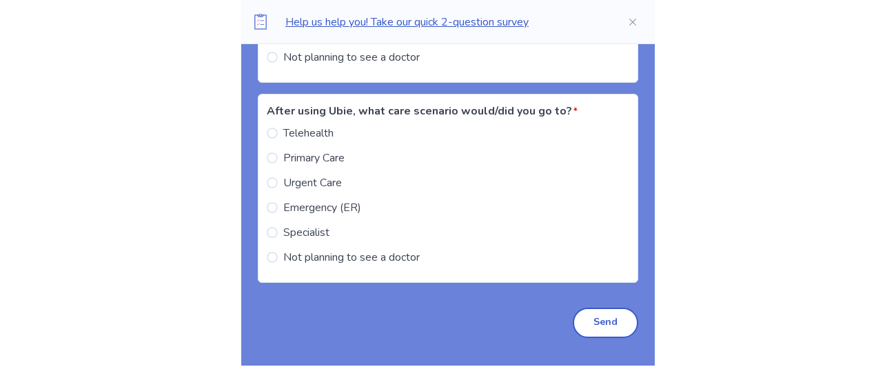
click at [278, 263] on span at bounding box center [272, 256] width 11 height 11
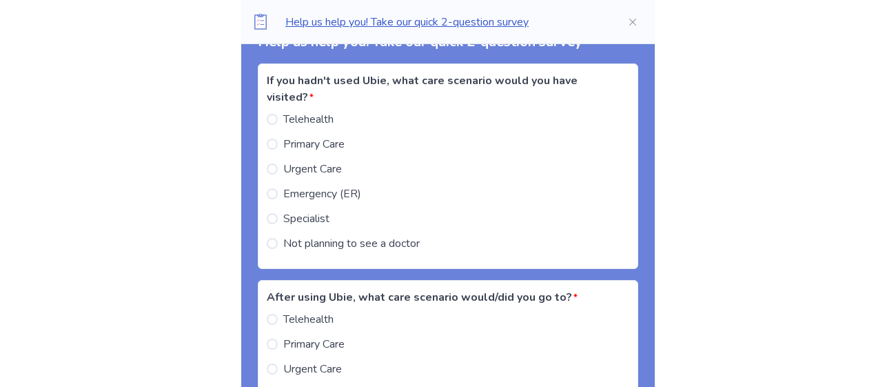
scroll to position [2392, 0]
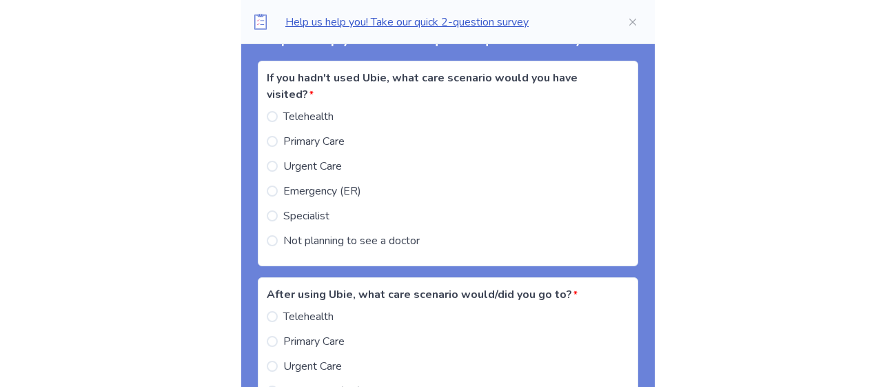
click at [278, 246] on span at bounding box center [272, 240] width 11 height 11
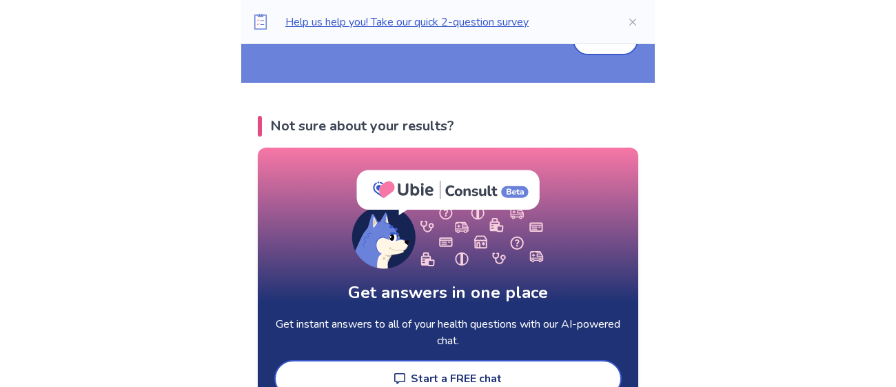
scroll to position [2862, 0]
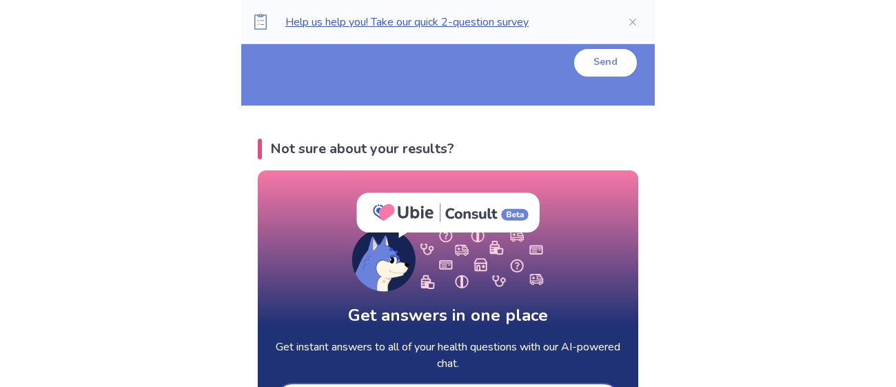
click at [599, 78] on button "Send" at bounding box center [605, 63] width 65 height 30
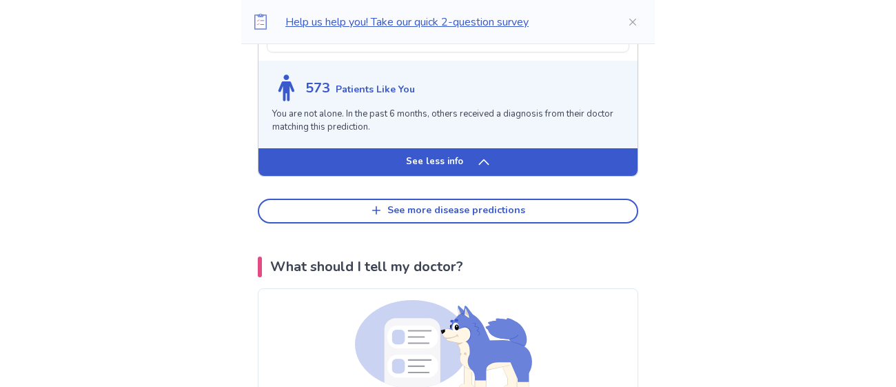
scroll to position [1600, 0]
